Goal: Check status: Check status

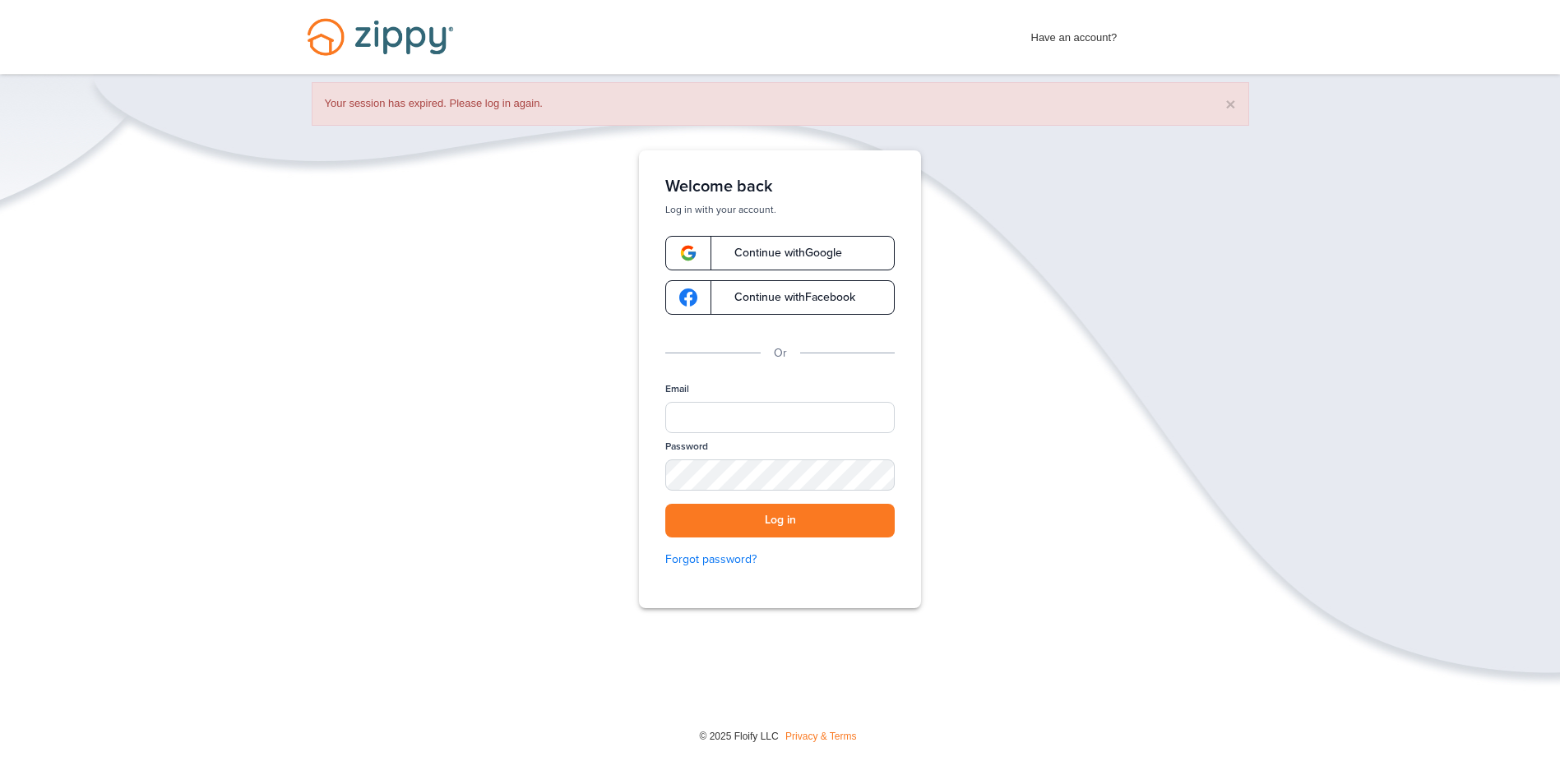
click at [760, 258] on span "Continue with Google" at bounding box center [780, 253] width 124 height 11
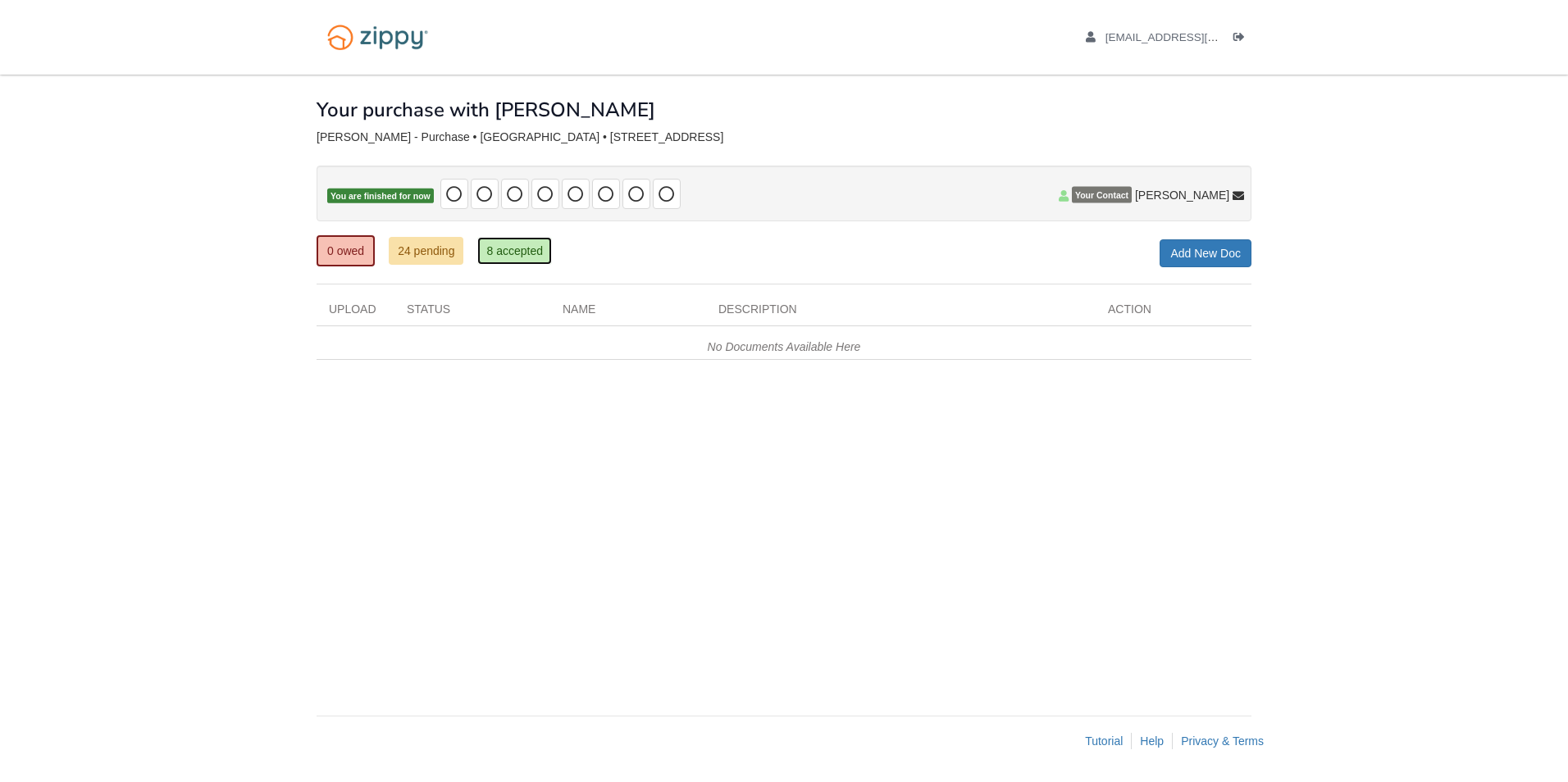
click at [518, 252] on link "8 accepted" at bounding box center [514, 250] width 75 height 28
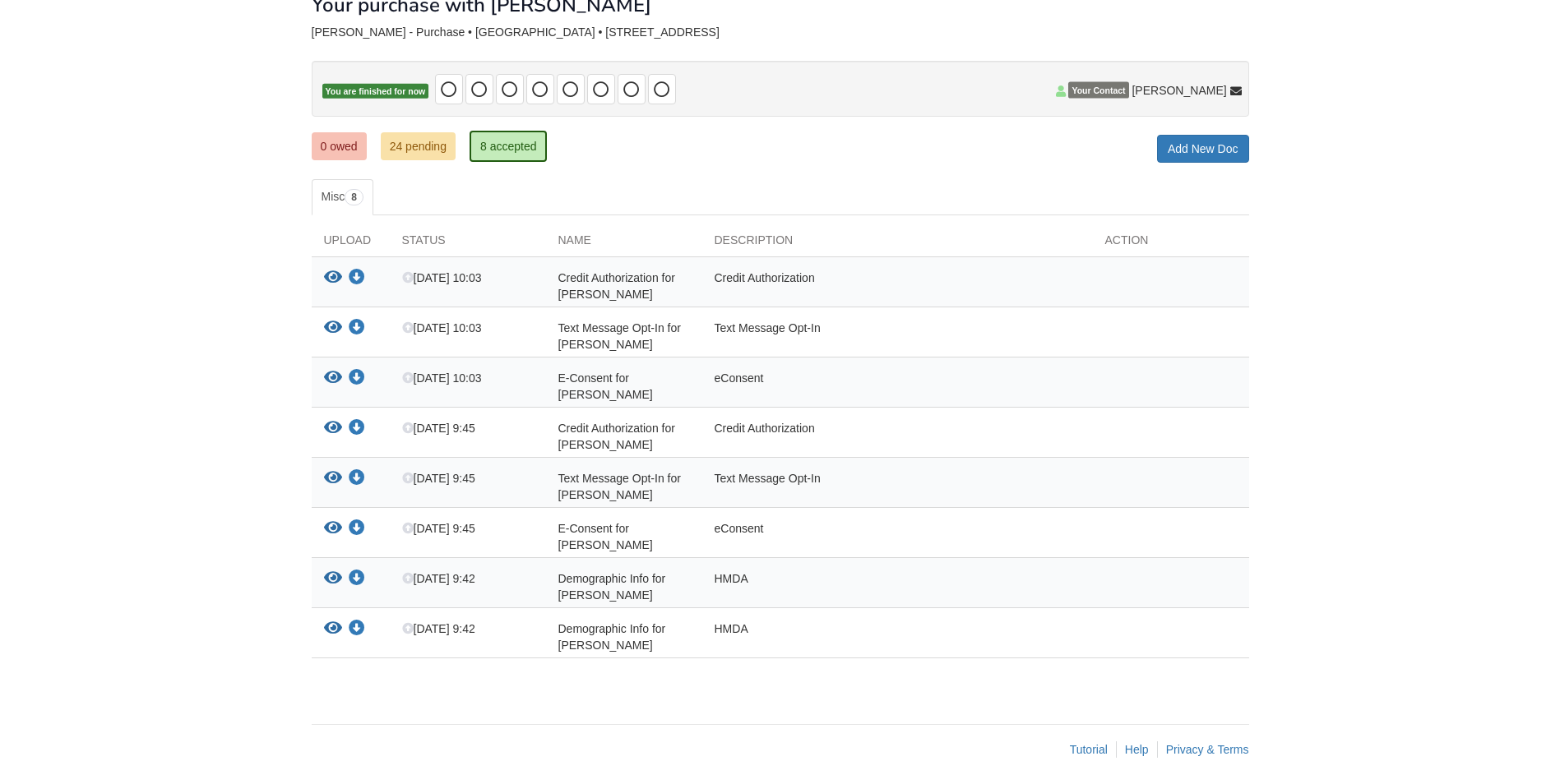
scroll to position [111, 0]
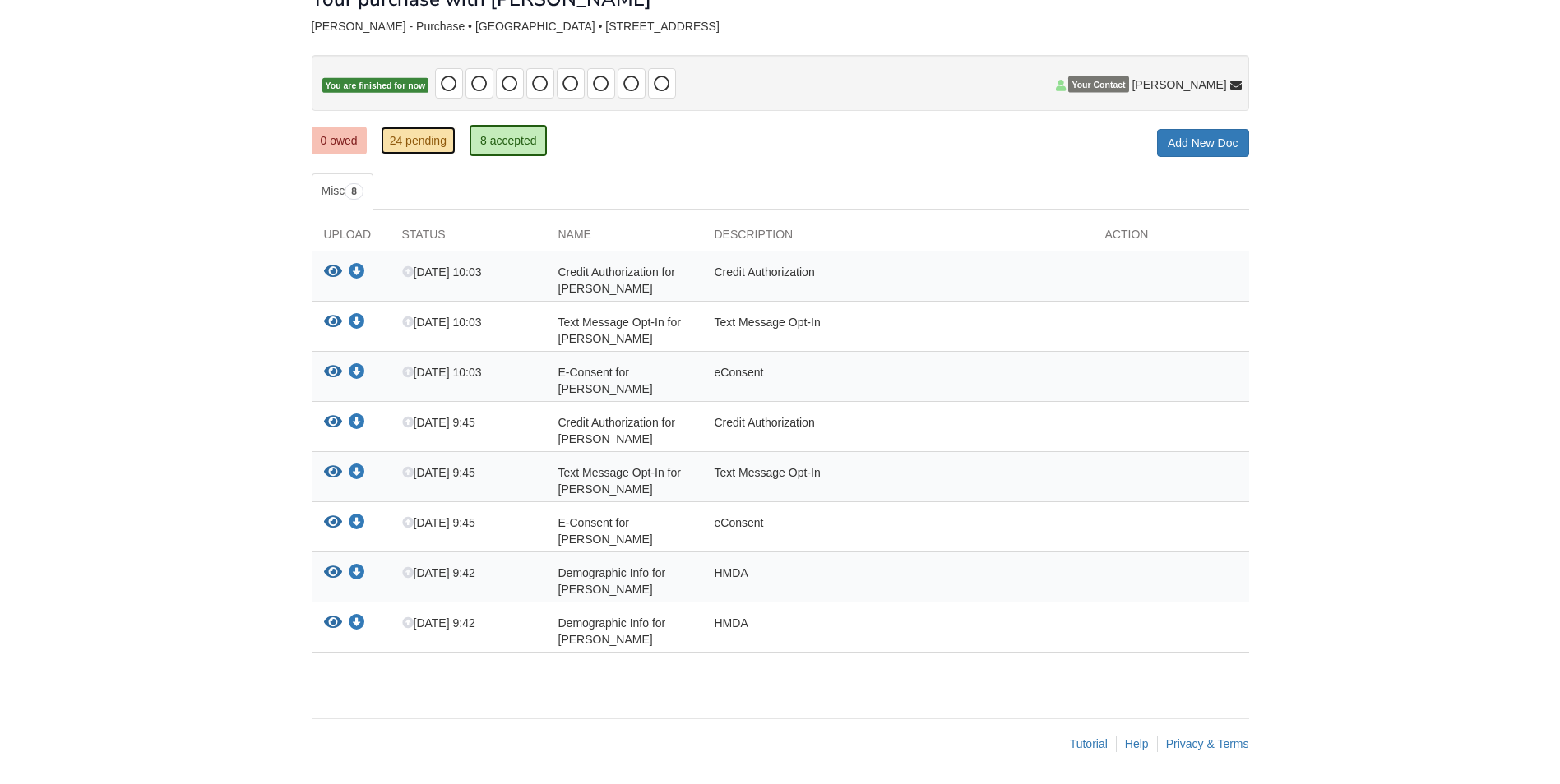
click at [417, 145] on link "24 pending" at bounding box center [418, 141] width 75 height 28
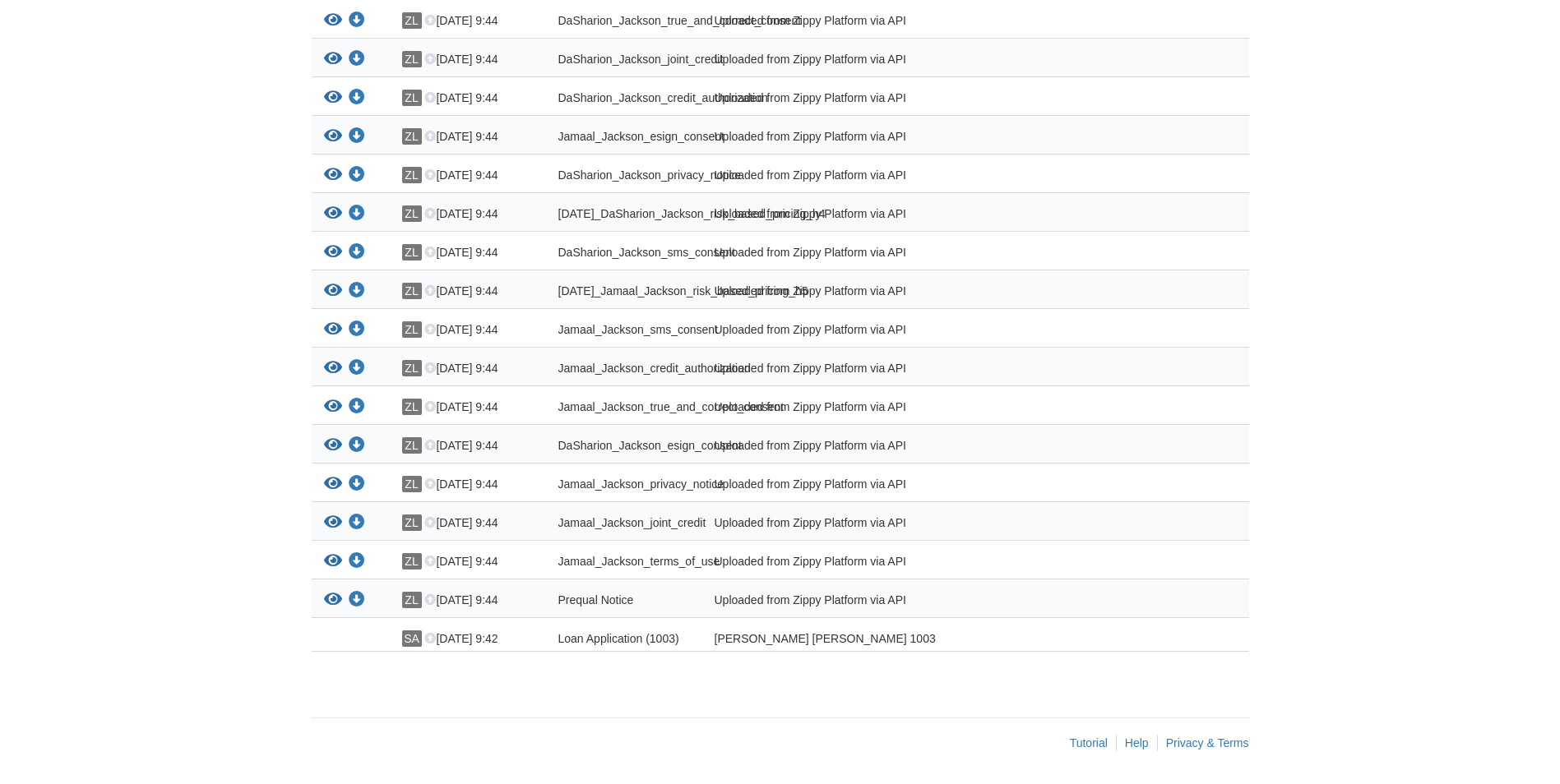
scroll to position [772, 0]
click at [364, 593] on icon "Download Prequal Notice" at bounding box center [357, 601] width 17 height 17
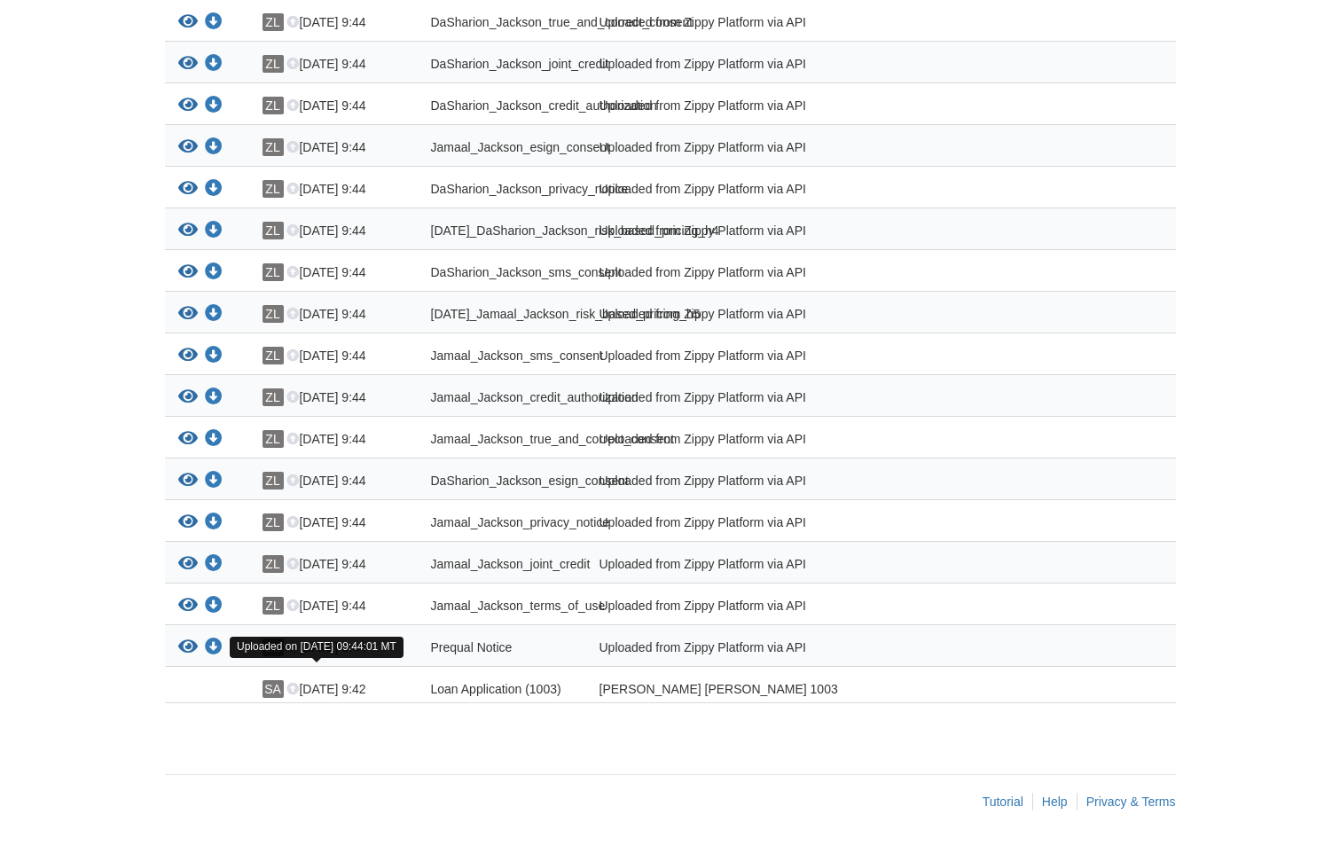
click at [356, 647] on span "[DATE] 9:44" at bounding box center [325, 647] width 79 height 14
